Goal: Transaction & Acquisition: Purchase product/service

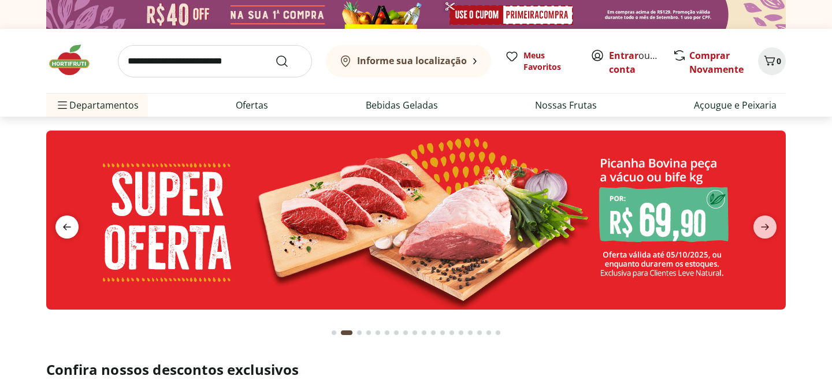
click at [66, 228] on icon "previous" at bounding box center [67, 227] width 14 height 14
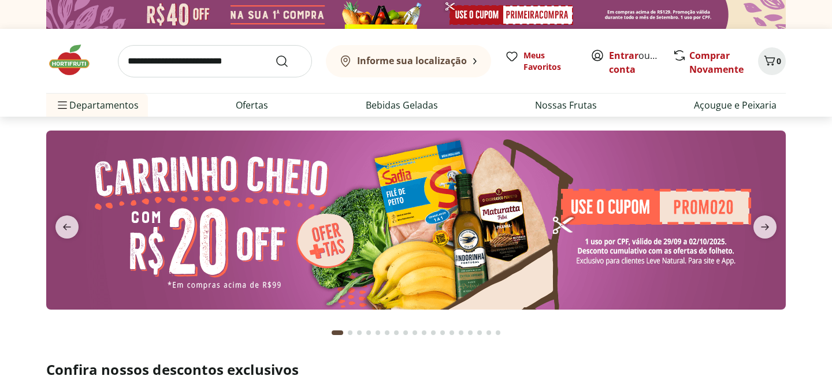
click at [451, 227] on img at bounding box center [415, 220] width 739 height 179
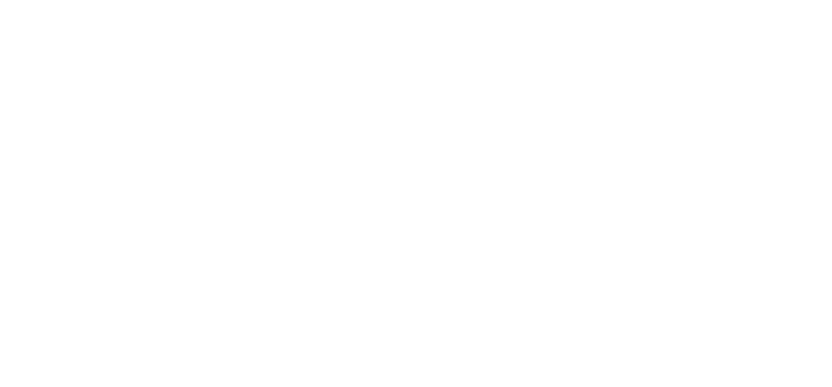
select select "**********"
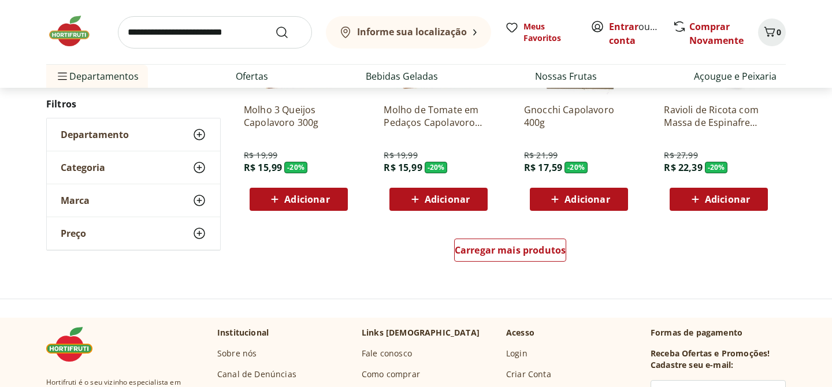
scroll to position [731, 0]
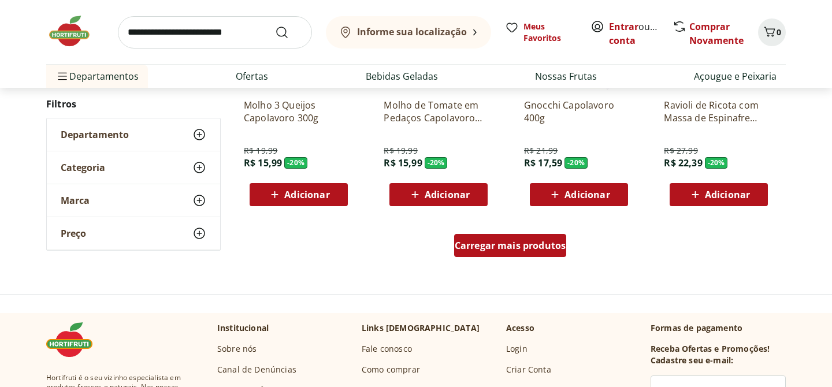
click at [550, 260] on link "Carregar mais produtos" at bounding box center [510, 248] width 113 height 28
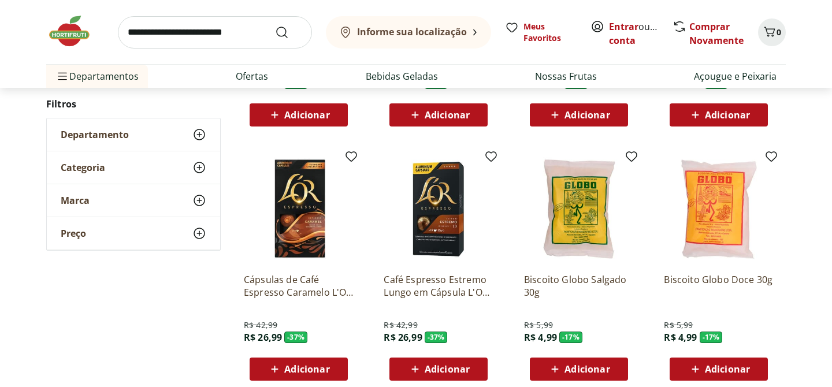
scroll to position [1368, 0]
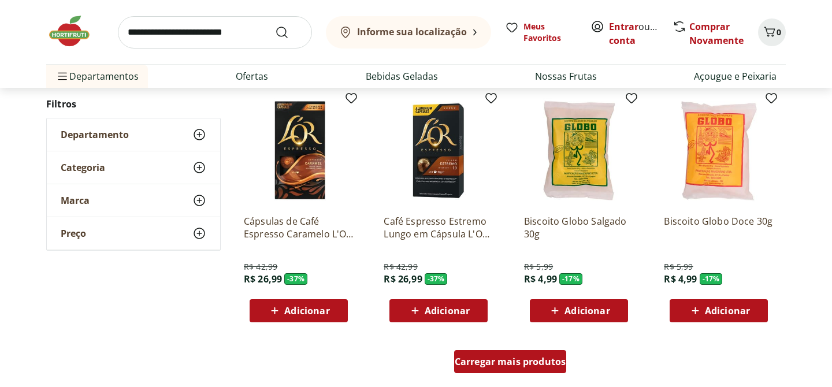
click at [527, 359] on span "Carregar mais produtos" at bounding box center [510, 361] width 111 height 9
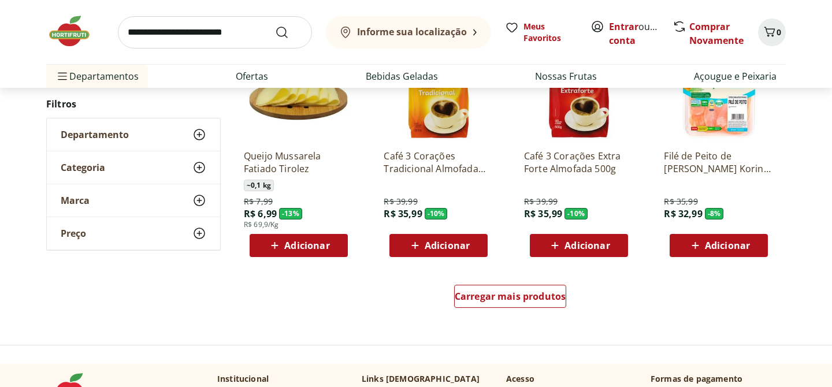
scroll to position [2188, 0]
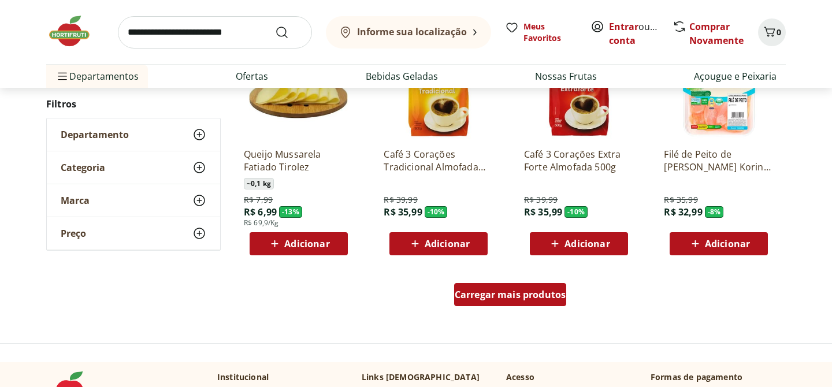
click at [552, 288] on div "Carregar mais produtos" at bounding box center [510, 294] width 113 height 23
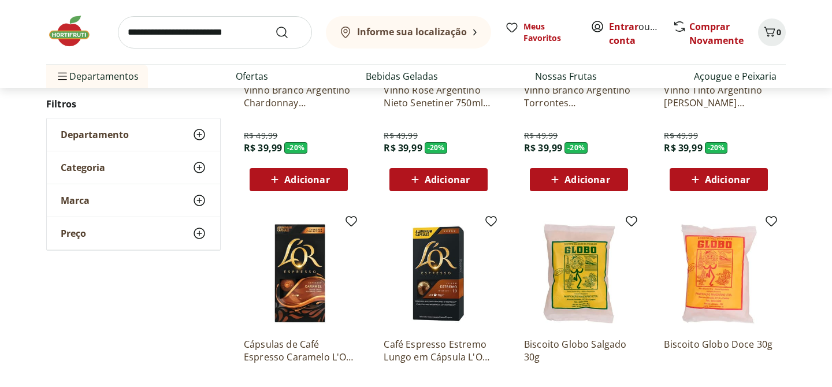
scroll to position [841, 0]
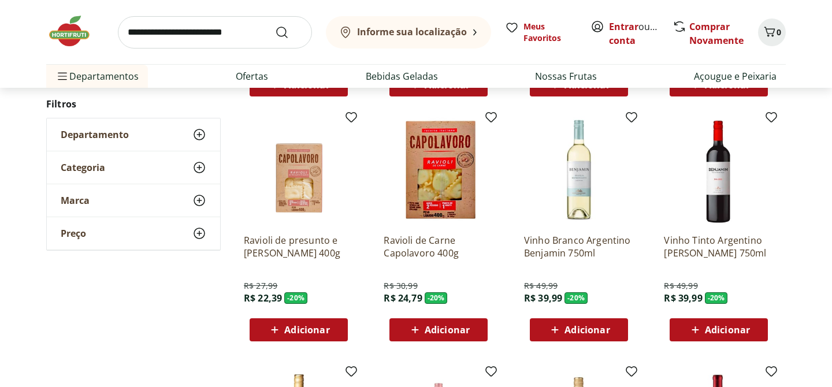
click at [73, 28] on img at bounding box center [75, 31] width 58 height 35
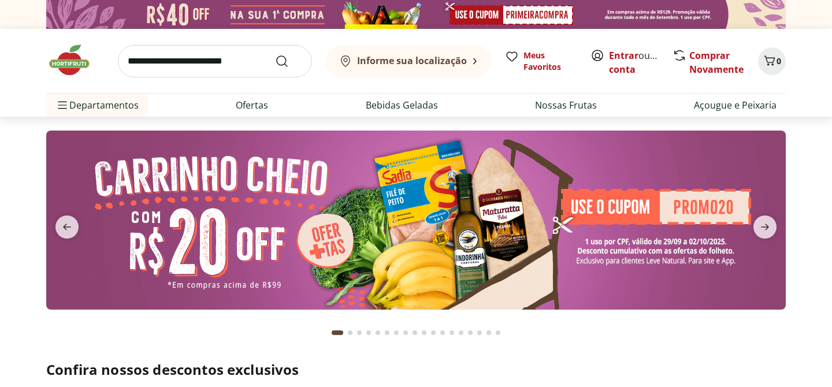
scroll to position [9, 0]
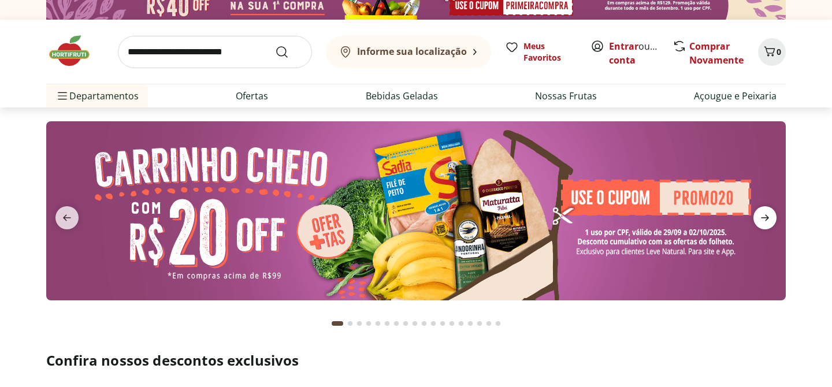
click at [766, 213] on icon "next" at bounding box center [765, 218] width 14 height 14
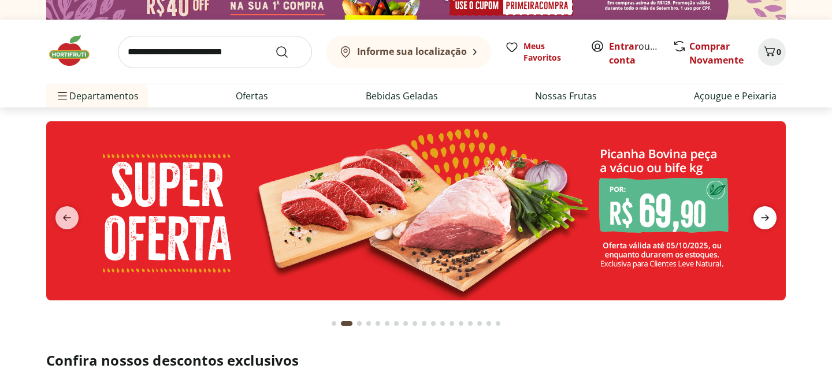
click at [766, 215] on icon "next" at bounding box center [765, 218] width 8 height 6
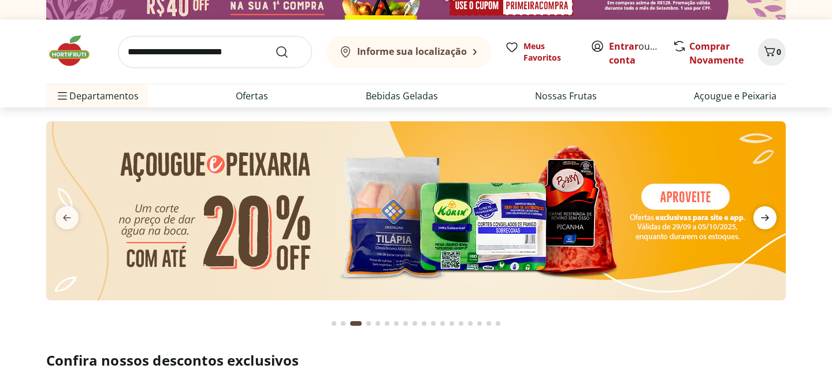
click at [766, 215] on icon "next" at bounding box center [765, 218] width 8 height 6
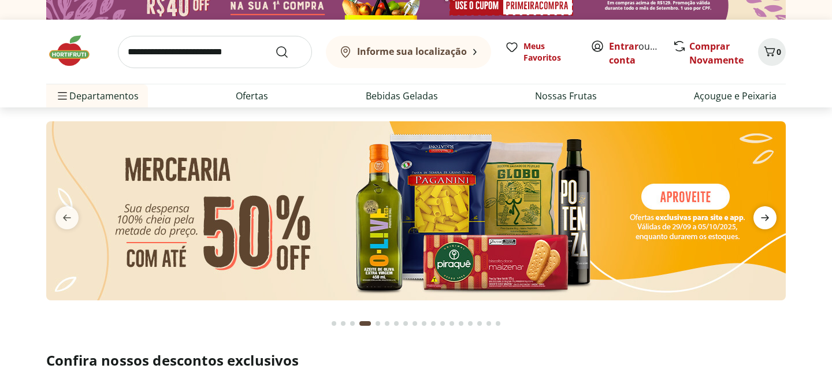
click at [766, 215] on icon "next" at bounding box center [765, 218] width 8 height 6
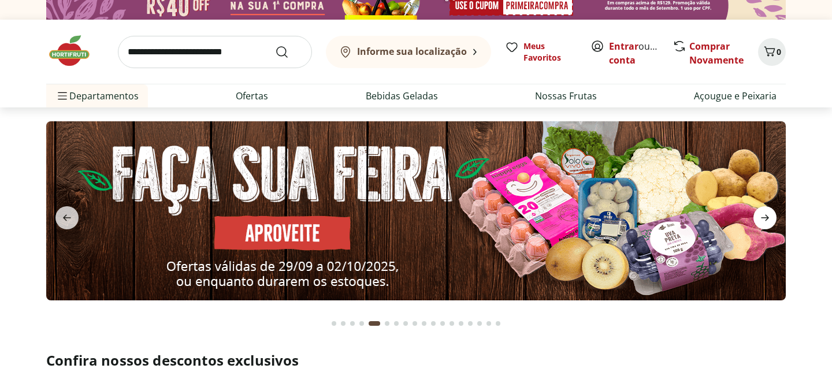
click at [766, 215] on icon "next" at bounding box center [765, 218] width 8 height 6
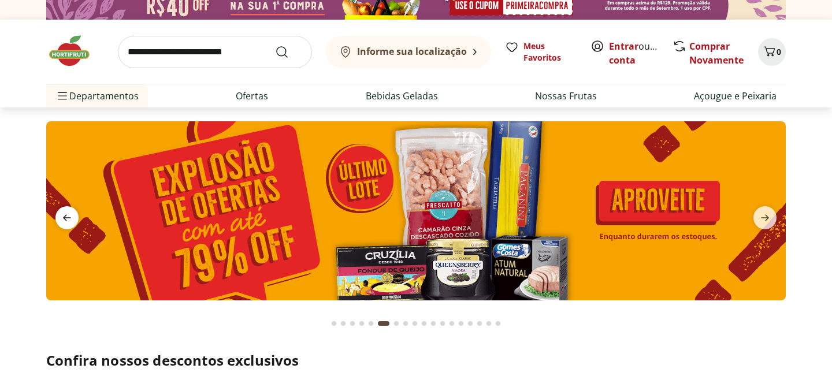
click at [61, 212] on icon "previous" at bounding box center [67, 218] width 14 height 14
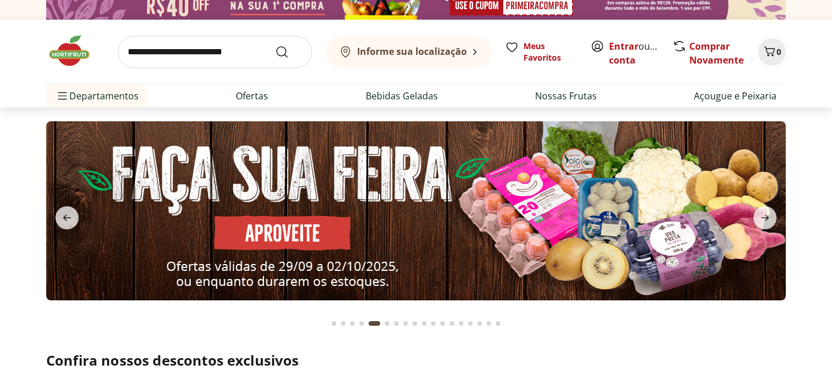
click at [506, 206] on img at bounding box center [415, 210] width 739 height 179
select select "**********"
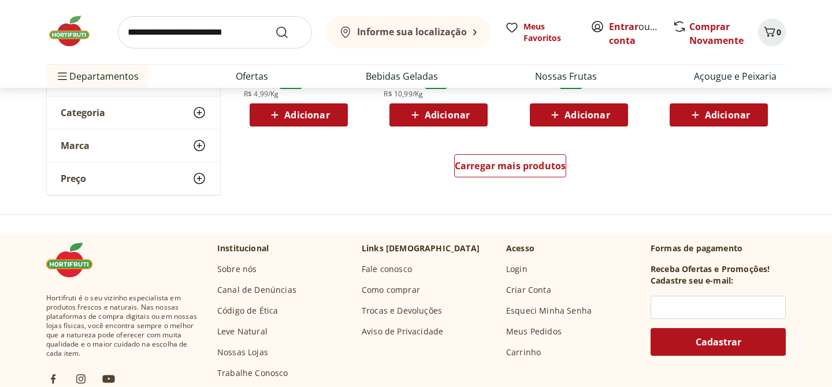
scroll to position [822, 0]
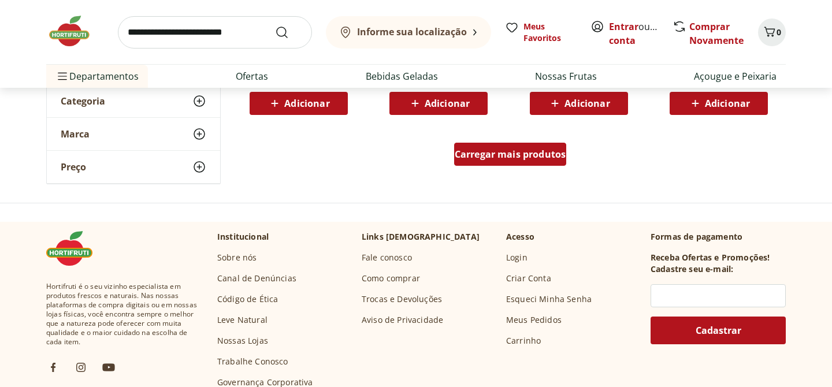
click at [506, 166] on link "Carregar mais produtos" at bounding box center [510, 157] width 113 height 28
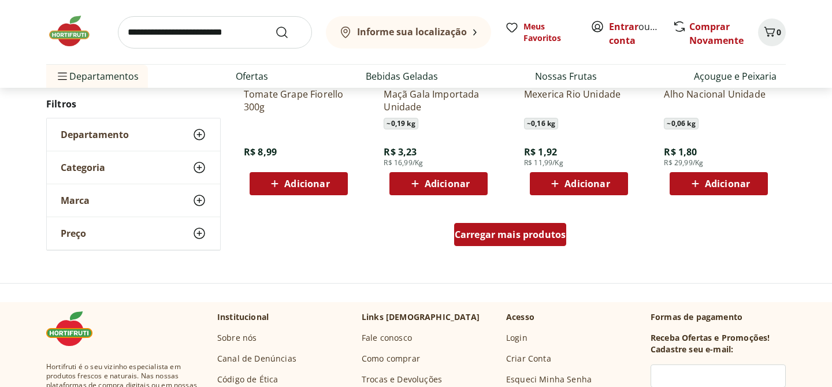
scroll to position [1506, 0]
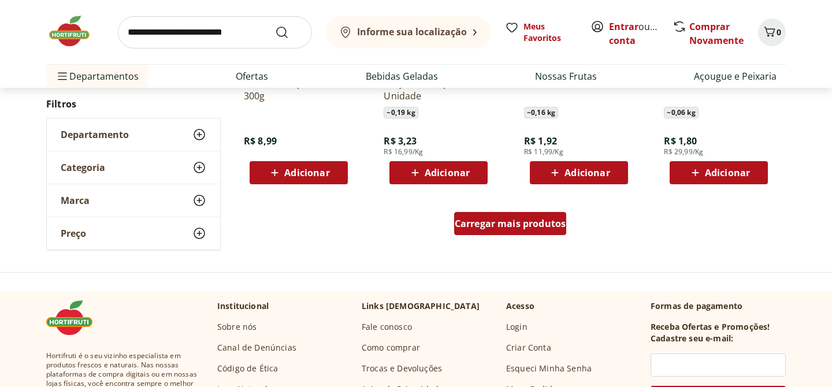
click at [557, 219] on span "Carregar mais produtos" at bounding box center [510, 223] width 111 height 9
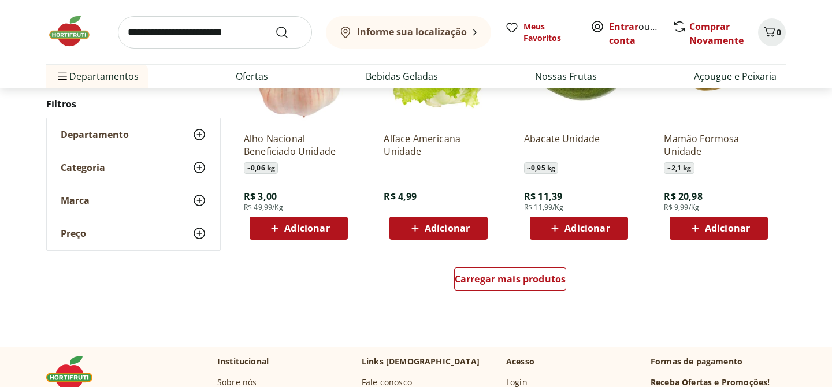
scroll to position [2214, 0]
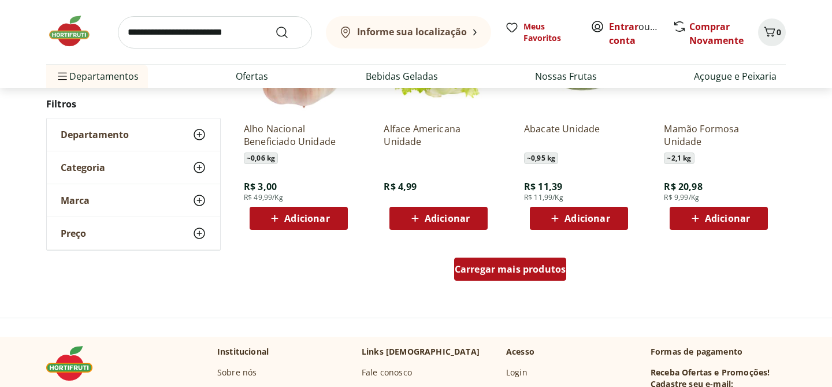
click at [527, 265] on span "Carregar mais produtos" at bounding box center [510, 269] width 111 height 9
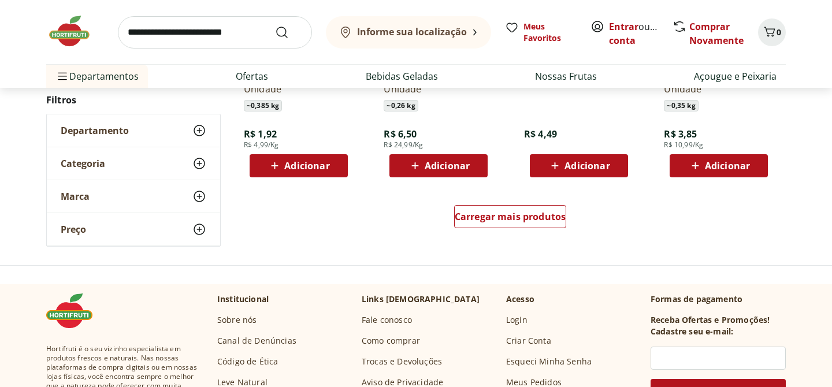
scroll to position [3051, 0]
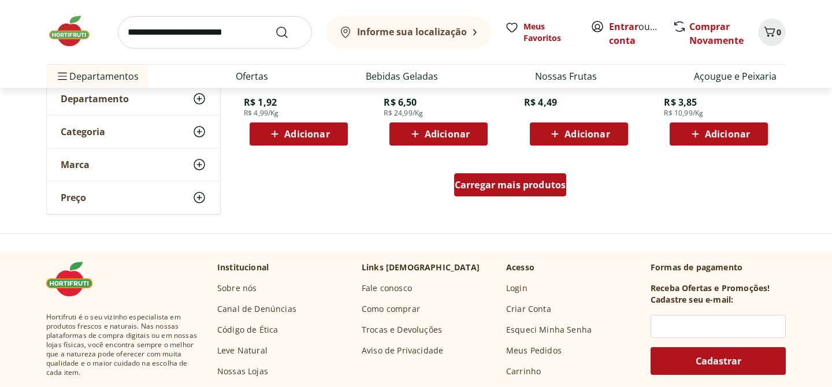
click at [532, 189] on span "Carregar mais produtos" at bounding box center [510, 184] width 111 height 9
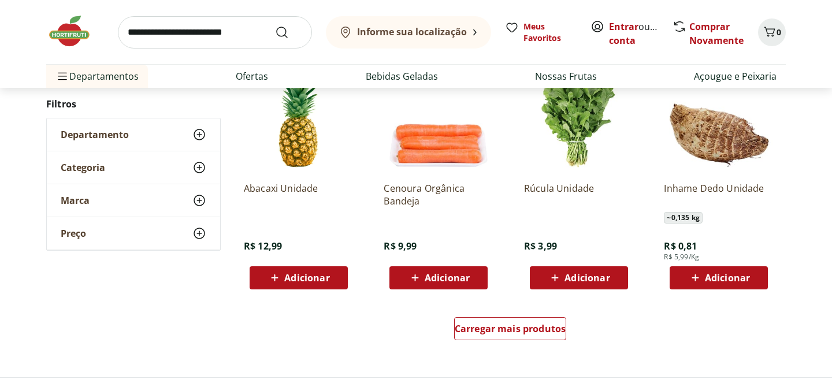
scroll to position [3728, 0]
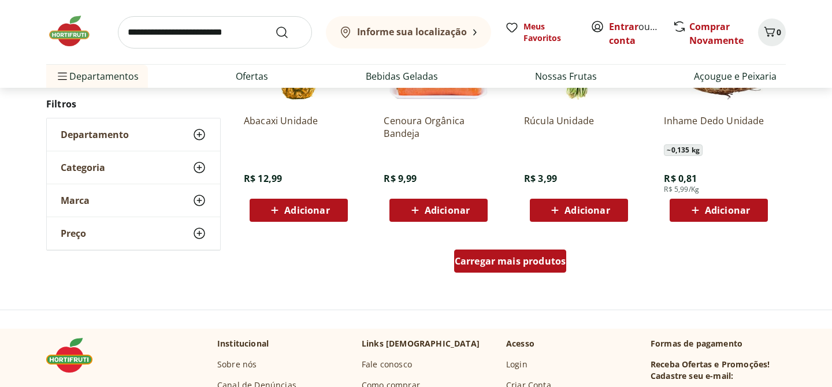
click at [523, 256] on span "Carregar mais produtos" at bounding box center [510, 260] width 111 height 9
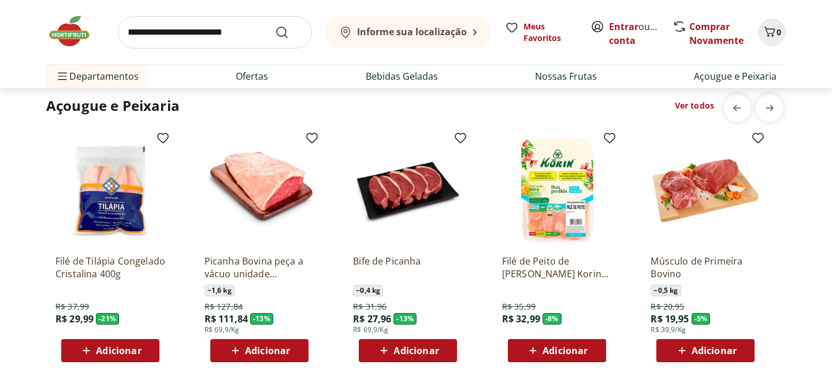
scroll to position [1252, 0]
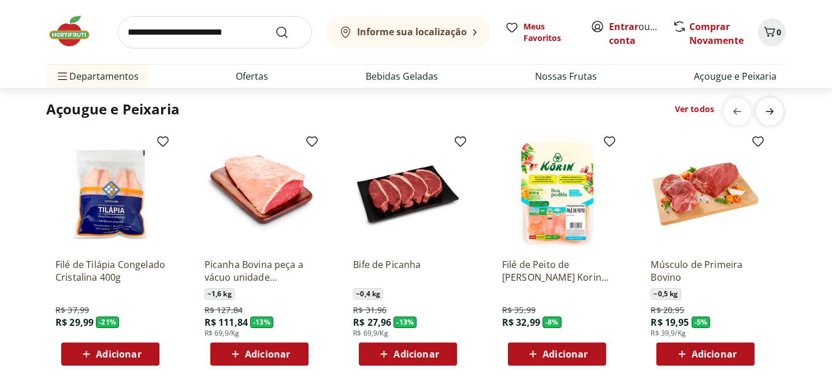
click at [770, 112] on icon "next" at bounding box center [769, 112] width 14 height 14
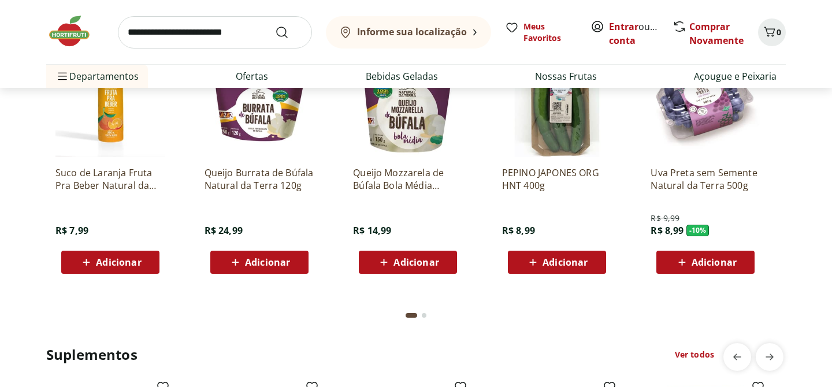
scroll to position [2171, 0]
